Goal: Navigation & Orientation: Understand site structure

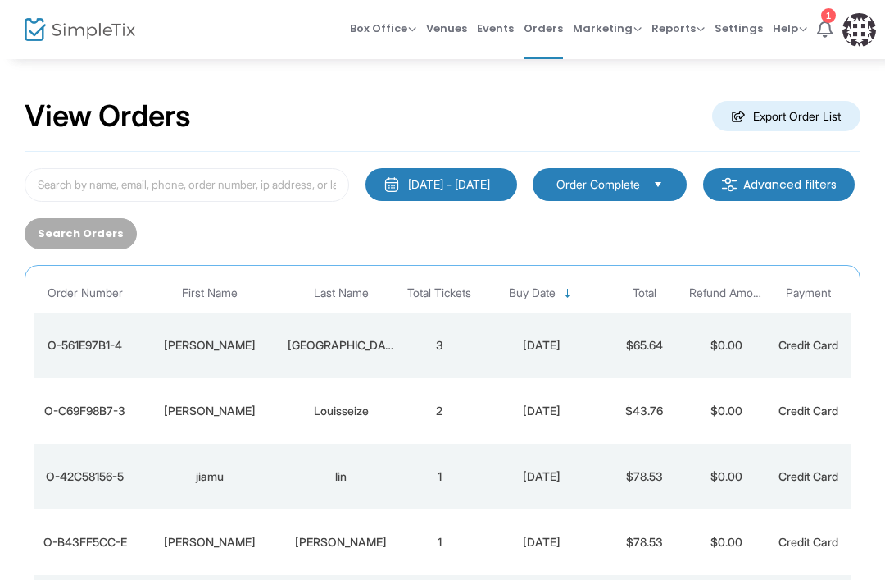
click at [384, 25] on span "Box Office" at bounding box center [383, 28] width 66 height 16
click at [393, 88] on li "Bookings" at bounding box center [408, 87] width 117 height 32
click at [453, 22] on span "Venues" at bounding box center [446, 28] width 41 height 42
click at [500, 31] on span "Events" at bounding box center [495, 28] width 37 height 42
